Goal: Task Accomplishment & Management: Use online tool/utility

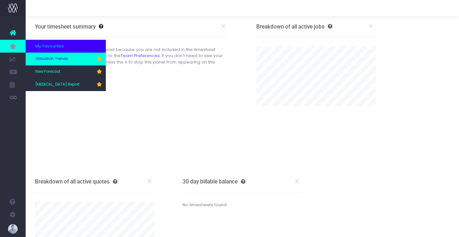
click at [56, 55] on link "Utilisation Trends" at bounding box center [66, 59] width 80 height 13
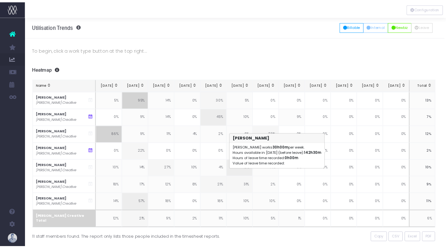
scroll to position [0, 1]
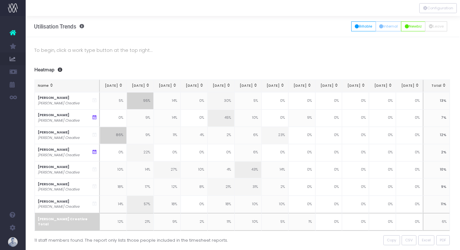
click at [248, 65] on div "To begin, click a work type button at the top right... Summaries 1 month 2 mont…" at bounding box center [242, 152] width 434 height 230
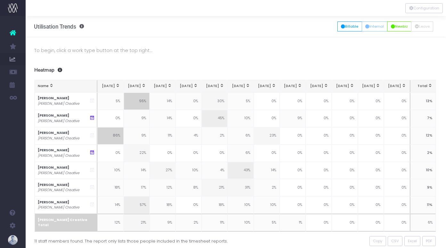
click at [235, 64] on div "To begin, click a work type button at the top right... Summaries 1 month 2 mont…" at bounding box center [235, 152] width 421 height 230
click at [224, 40] on div "To begin, click a work type button at the top right... Summaries 1 month 2 mont…" at bounding box center [235, 152] width 421 height 230
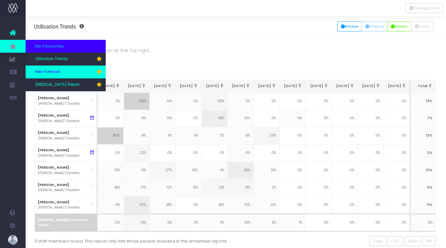
click at [49, 75] on link "New Forecast" at bounding box center [66, 71] width 80 height 13
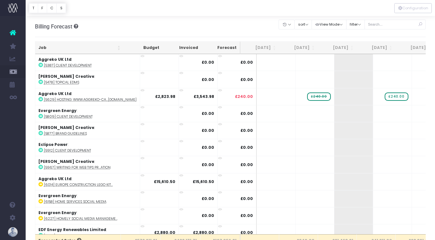
click at [53, 51] on th "Job" at bounding box center [79, 48] width 88 height 13
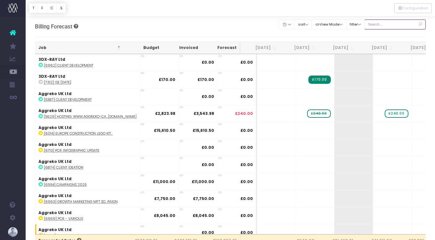
click at [381, 25] on input "text" at bounding box center [396, 25] width 62 height 10
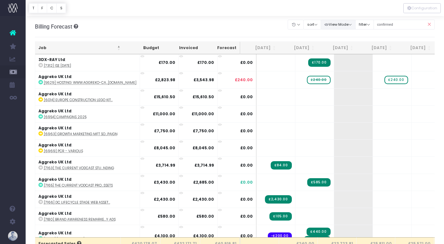
click at [342, 26] on button "View Mode" at bounding box center [338, 25] width 35 height 10
click at [374, 26] on button "filter" at bounding box center [365, 25] width 19 height 10
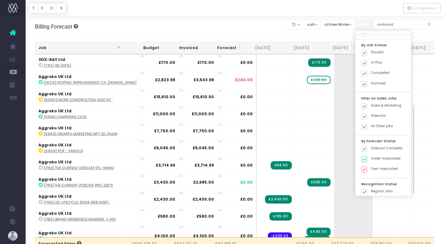
scroll to position [90, 0]
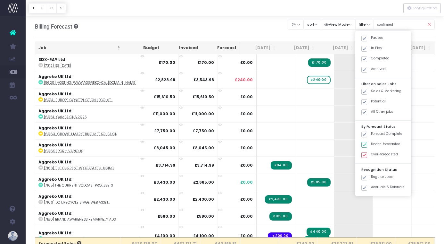
click at [254, 31] on div "Billing Forecast Overview of forecasted sales, cost and gross profit Clear Filt…" at bounding box center [235, 26] width 400 height 21
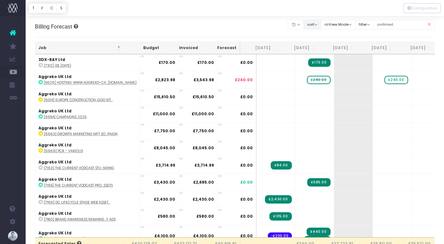
click at [319, 26] on button "sort" at bounding box center [313, 25] width 18 height 10
click at [415, 26] on input "confirmed" at bounding box center [405, 25] width 62 height 10
drag, startPoint x: 410, startPoint y: 24, endPoint x: 376, endPoint y: 22, distance: 33.7
click at [376, 22] on div "Clear Filters Hide [DATE] [DATE] [DATE] [DATE] [DATE] [DATE] [DATE] [DATE] [DAT…" at bounding box center [361, 24] width 147 height 13
click at [409, 26] on input "confirmed" at bounding box center [405, 25] width 62 height 10
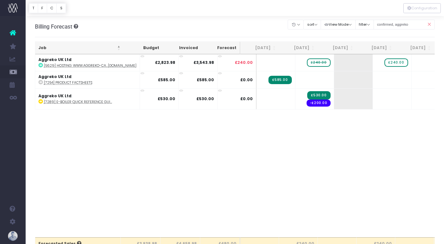
click at [384, 147] on div "Job Budget Invoiced Forecast [DATE] Aug [DATE] Oct [DATE] Dec [DATE] Feb [DATE]…" at bounding box center [235, 145] width 400 height 183
drag, startPoint x: 405, startPoint y: 24, endPoint x: 379, endPoint y: 25, distance: 26.0
click at [379, 26] on div "Clear Filters Hide [DATE] [DATE] [DATE] [DATE] [DATE] [DATE] [DATE] [DATE] [DAT…" at bounding box center [361, 24] width 147 height 13
type input "aggreko"
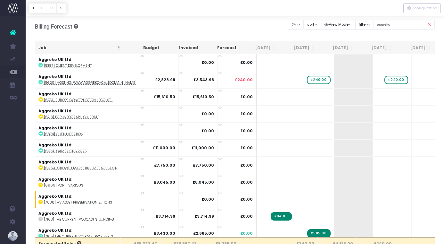
click at [60, 50] on th "Job" at bounding box center [79, 48] width 88 height 13
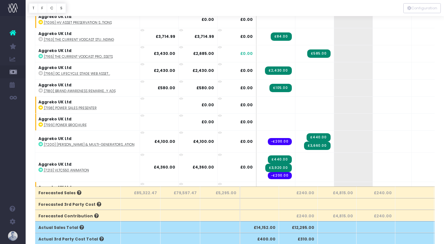
scroll to position [0, 0]
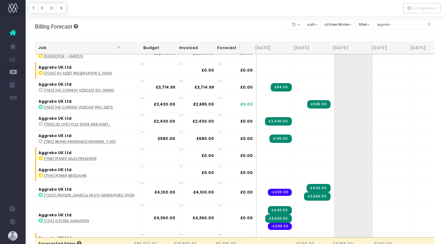
click at [430, 26] on icon at bounding box center [429, 24] width 11 height 13
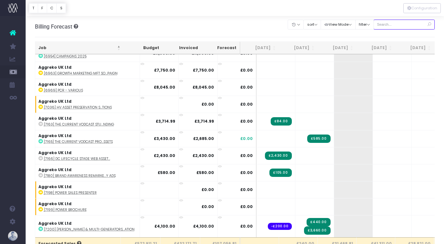
click at [418, 25] on input "text" at bounding box center [405, 25] width 62 height 10
type input "confirmed"
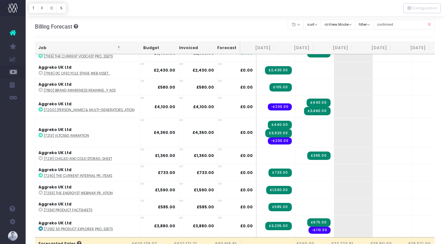
click at [43, 45] on th "Job" at bounding box center [79, 48] width 88 height 13
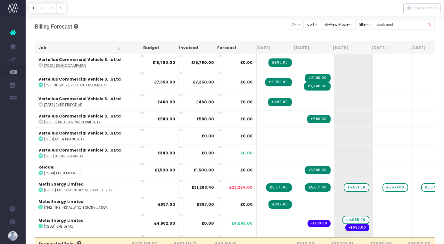
click at [43, 45] on th "Job" at bounding box center [79, 48] width 88 height 13
